Goal: Find specific page/section: Find specific page/section

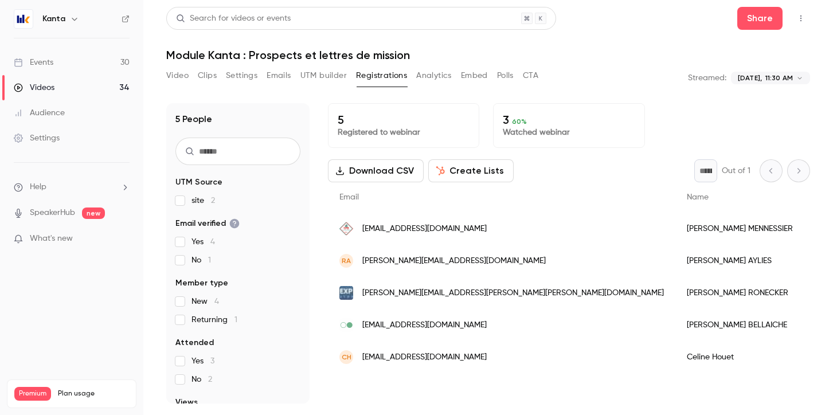
click at [75, 18] on icon "button" at bounding box center [74, 18] width 9 height 9
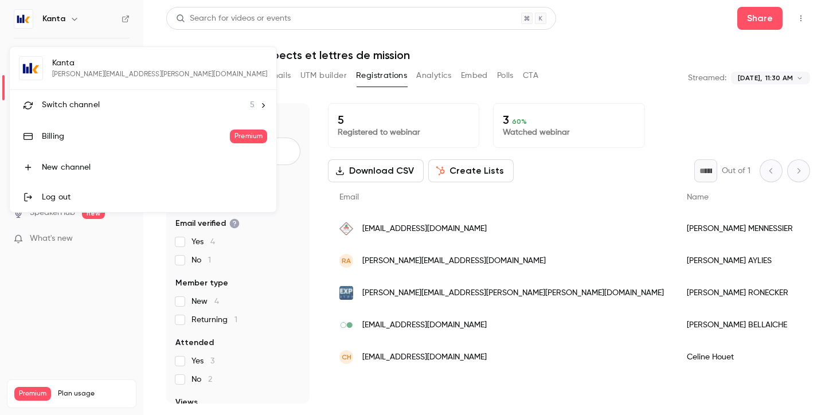
click at [85, 103] on span "Switch channel" at bounding box center [71, 105] width 58 height 12
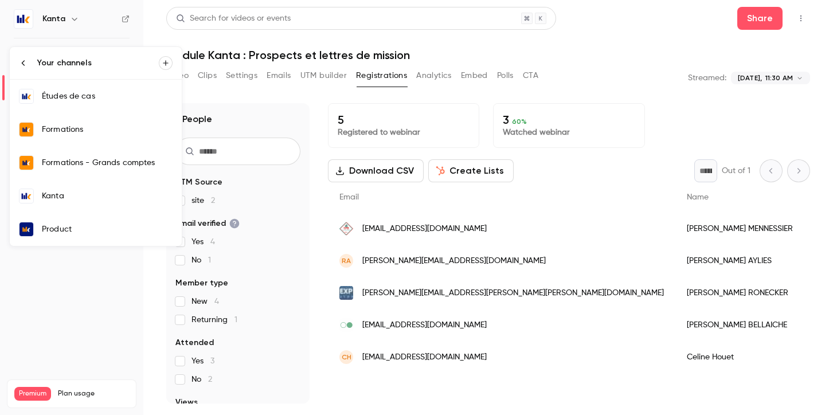
click at [78, 135] on div "Formations" at bounding box center [107, 129] width 131 height 11
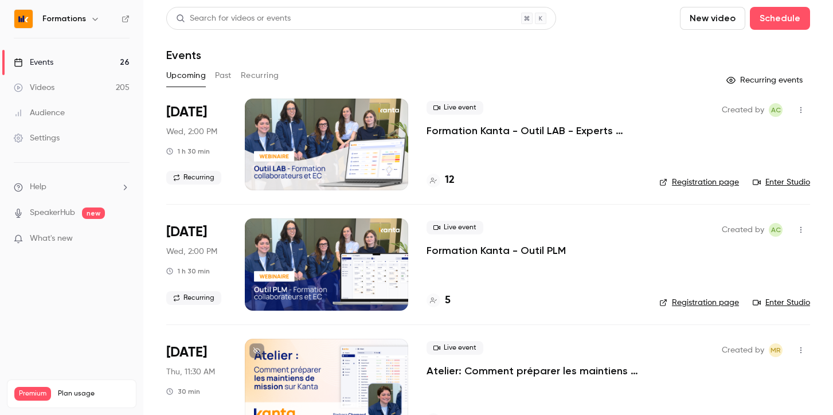
scroll to position [52, 0]
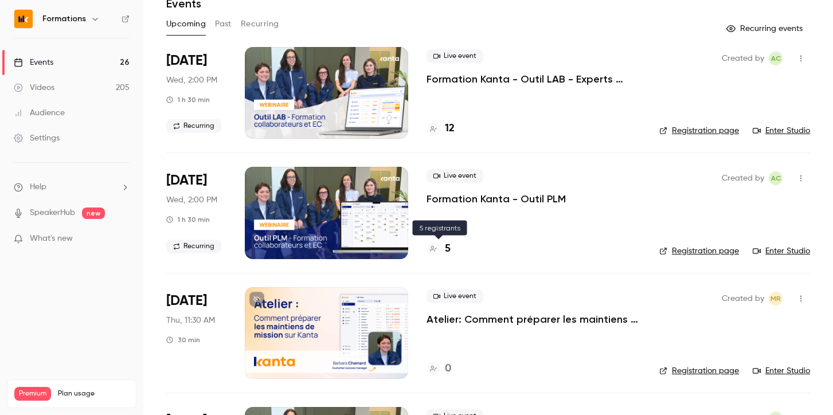
click at [446, 251] on h4 "5" at bounding box center [448, 248] width 6 height 15
